Goal: Task Accomplishment & Management: Use online tool/utility

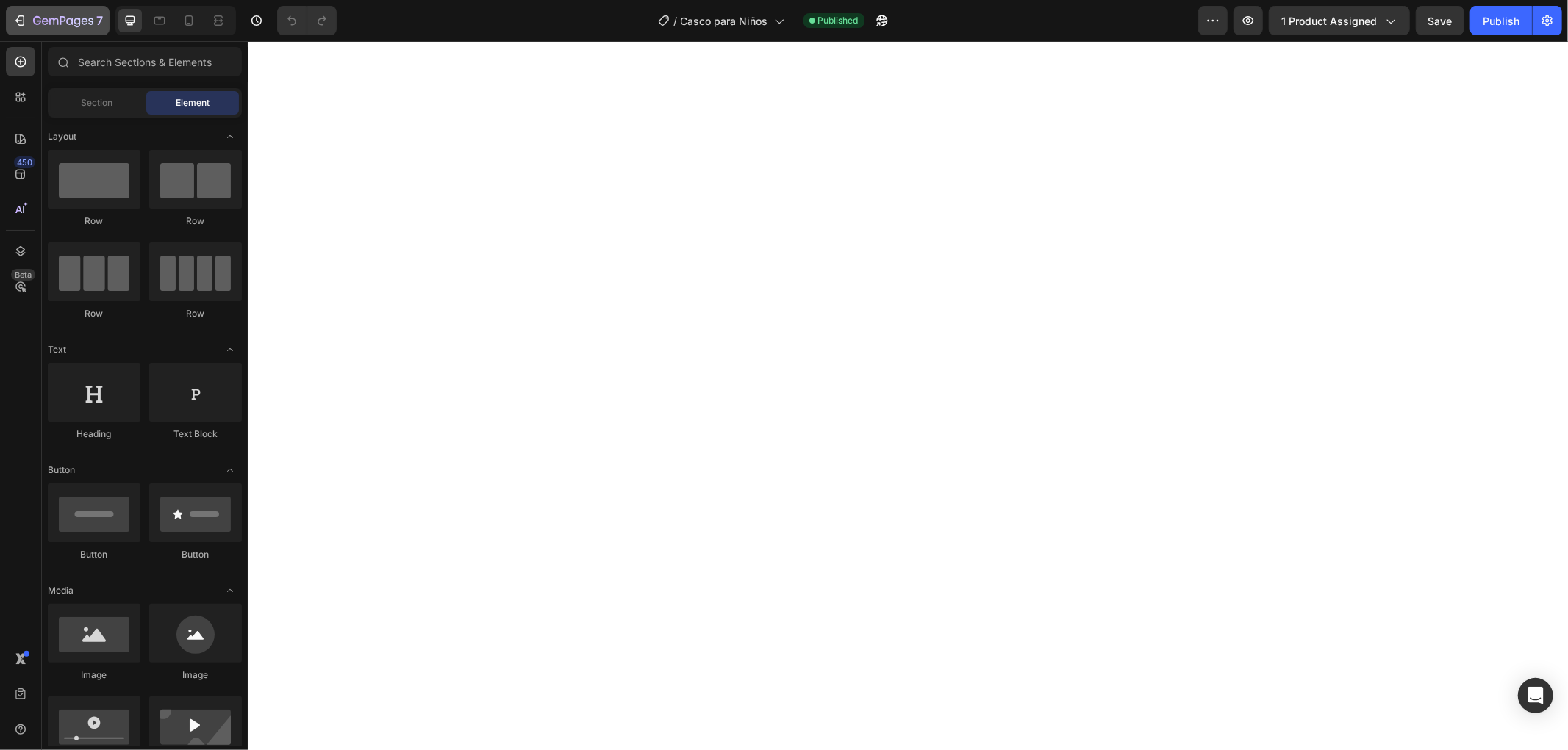
click at [74, 24] on icon "button" at bounding box center [63, 22] width 60 height 13
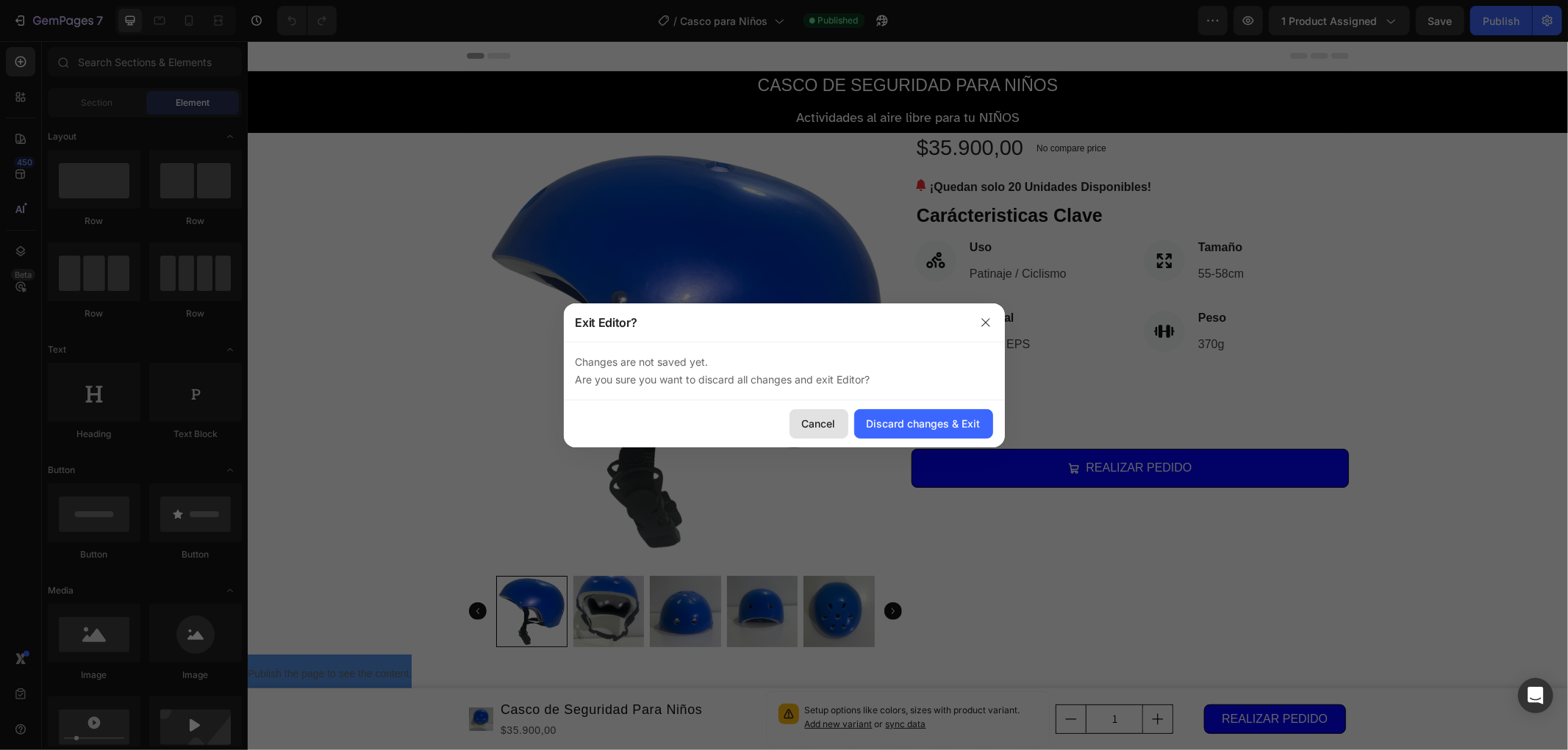
click at [810, 422] on div "Cancel" at bounding box center [819, 424] width 34 height 16
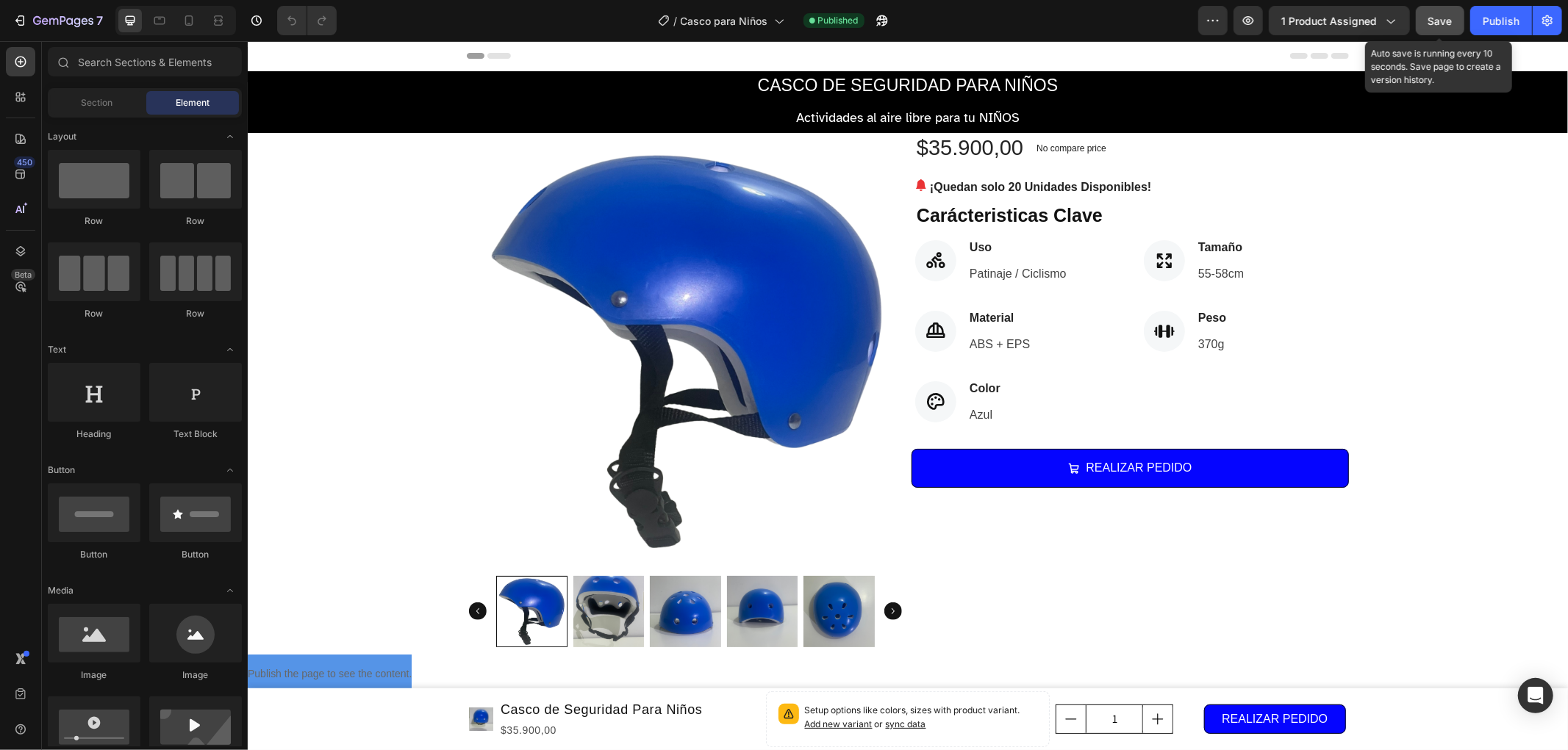
click at [1429, 24] on span "Save" at bounding box center [1440, 21] width 24 height 13
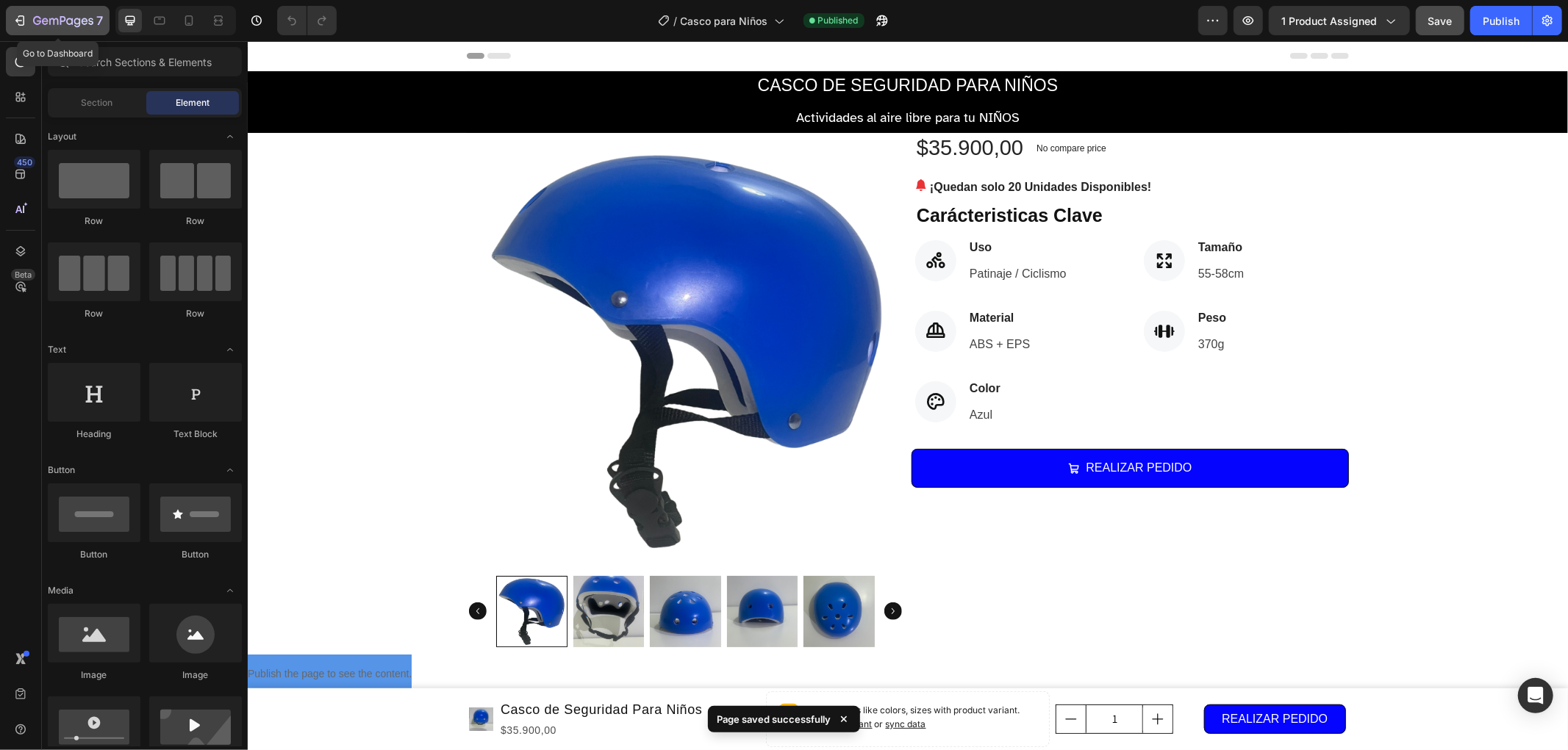
click at [82, 26] on icon "button" at bounding box center [63, 22] width 60 height 13
